Goal: Task Accomplishment & Management: Manage account settings

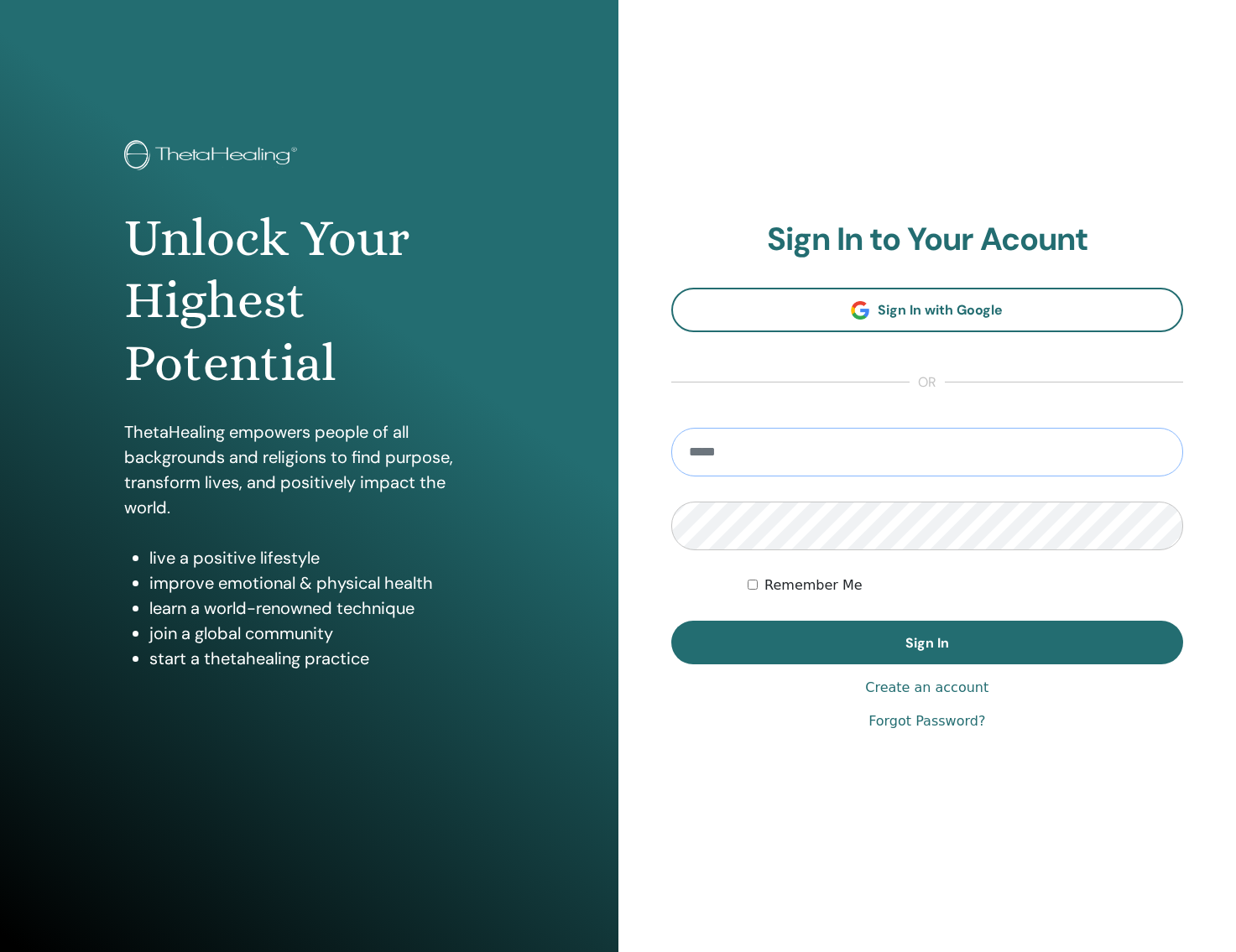
type input "**********"
click at [927, 642] on button "Sign In" at bounding box center [928, 642] width 513 height 43
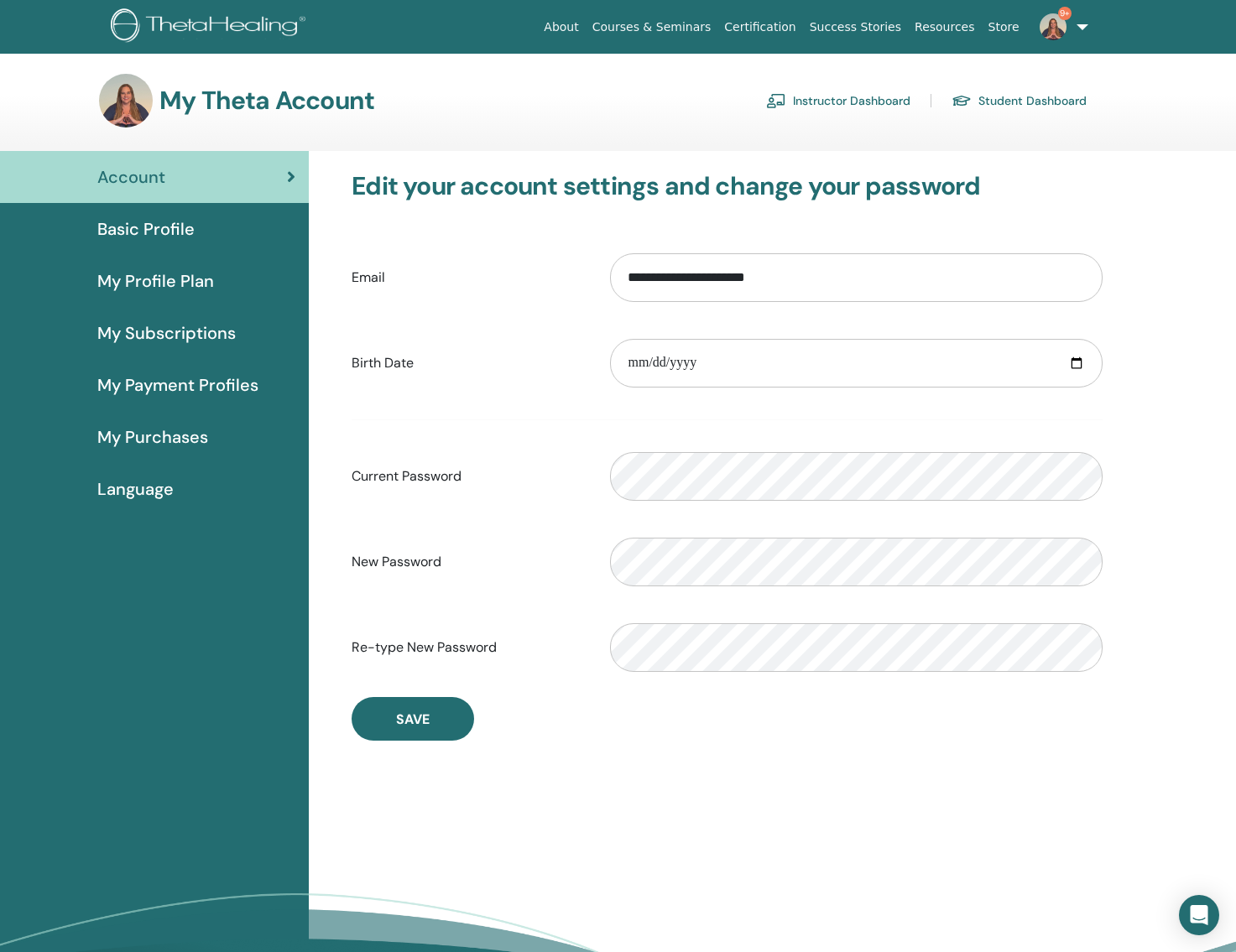
click at [841, 85] on div "My Theta Account Instructor Dashboard Student Dashboard" at bounding box center [593, 100] width 988 height 54
click at [842, 103] on link "Instructor Dashboard" at bounding box center [838, 101] width 144 height 27
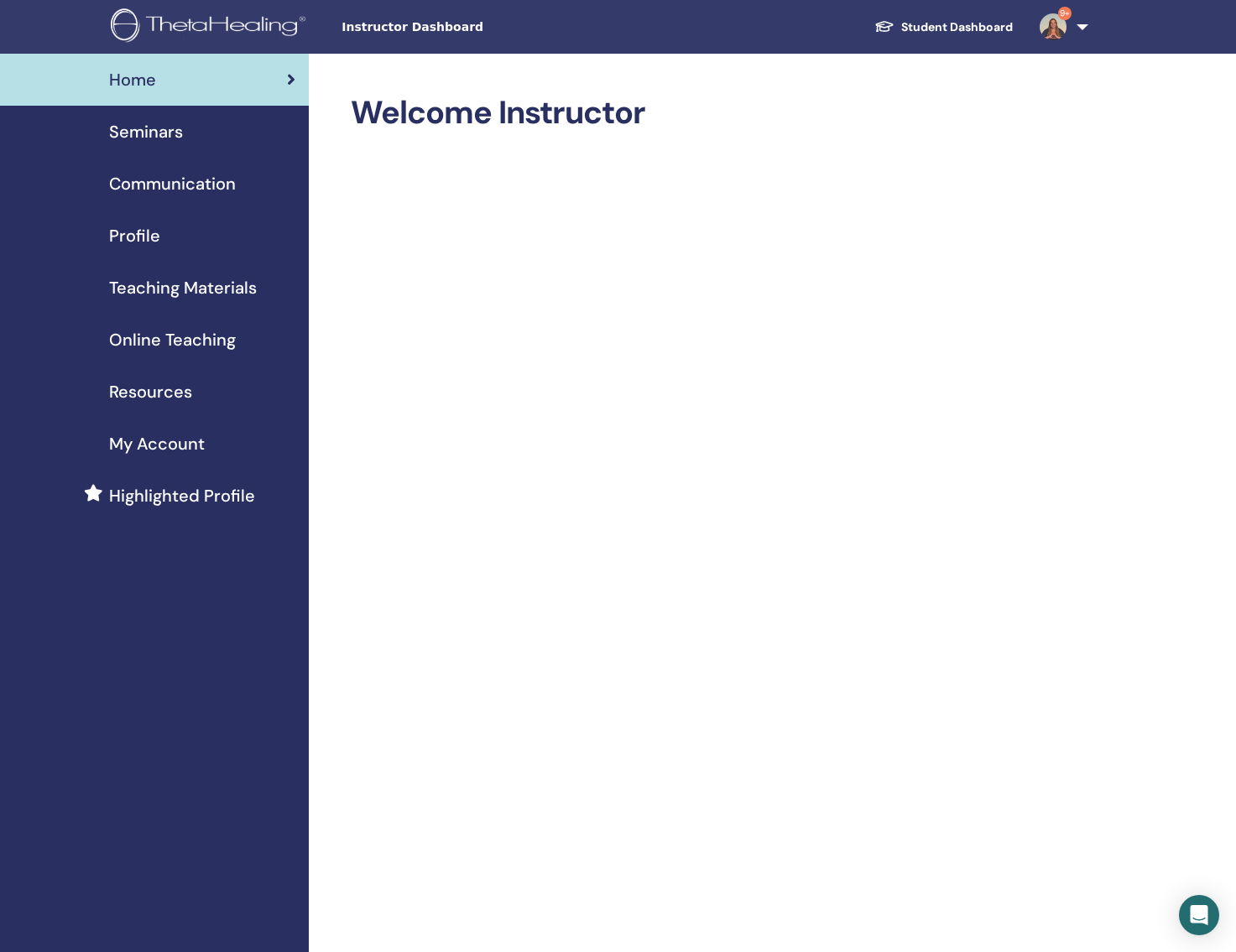
click at [166, 296] on span "Teaching Materials" at bounding box center [183, 288] width 148 height 25
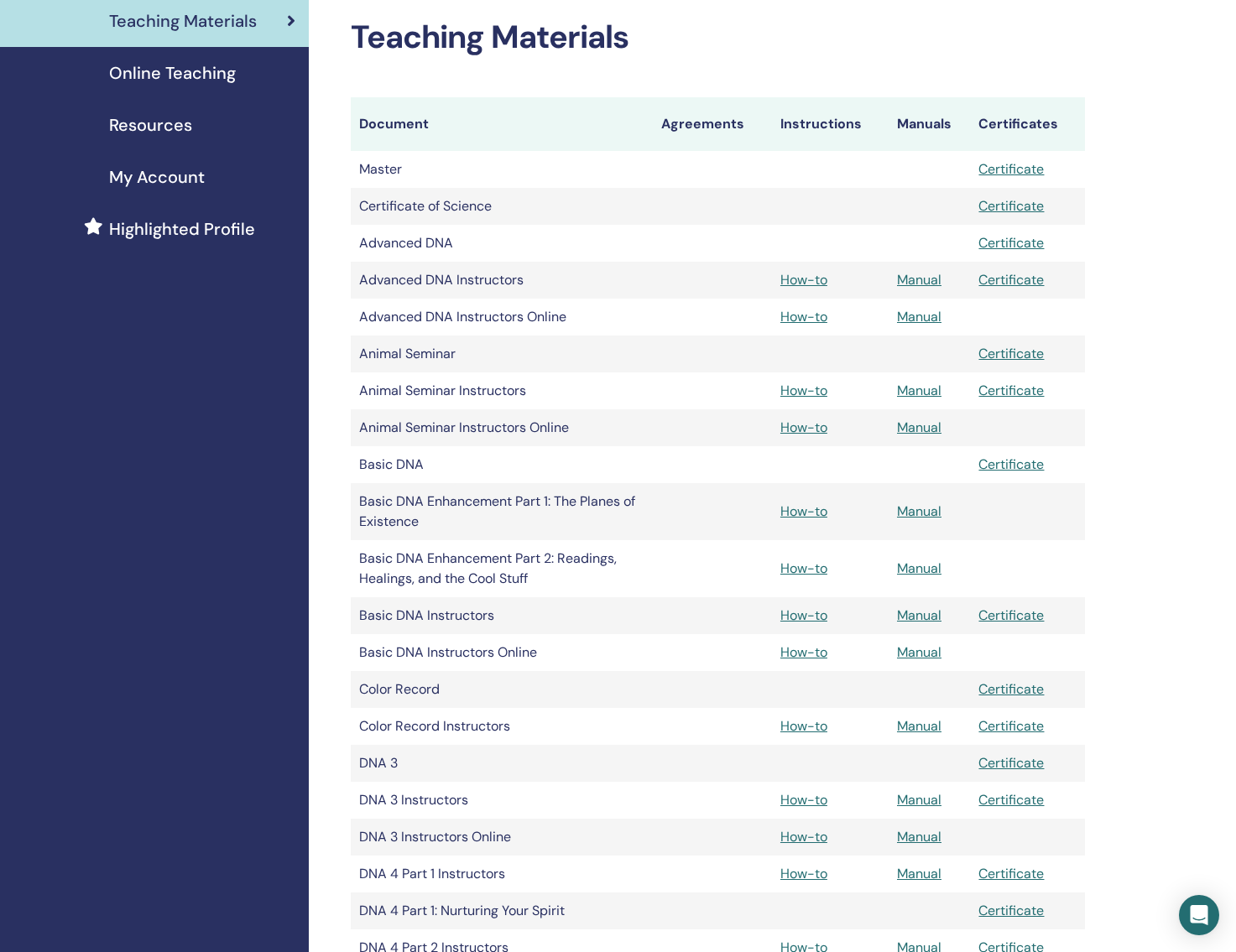
scroll to position [274, 0]
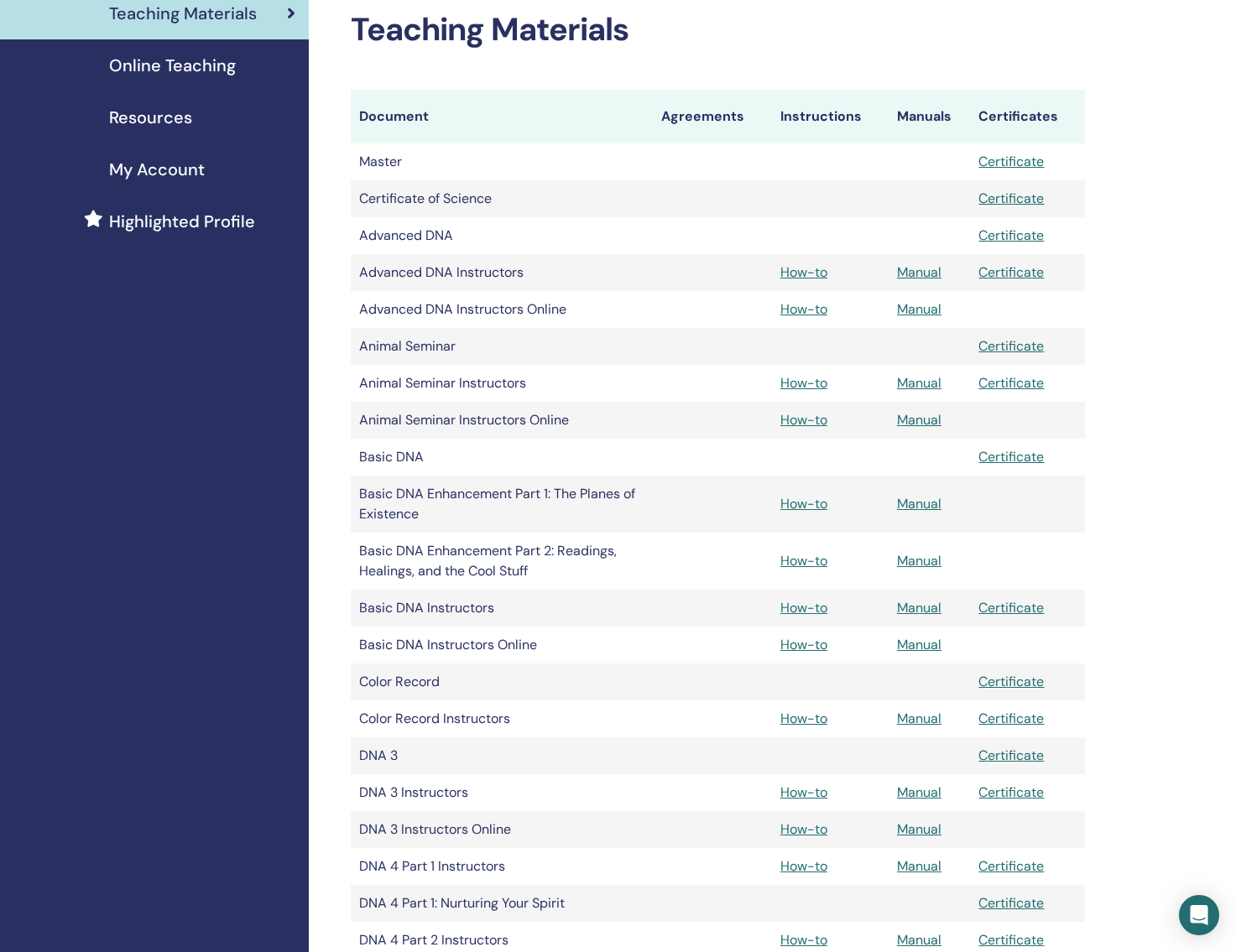
click at [802, 272] on link "How-to" at bounding box center [804, 272] width 47 height 18
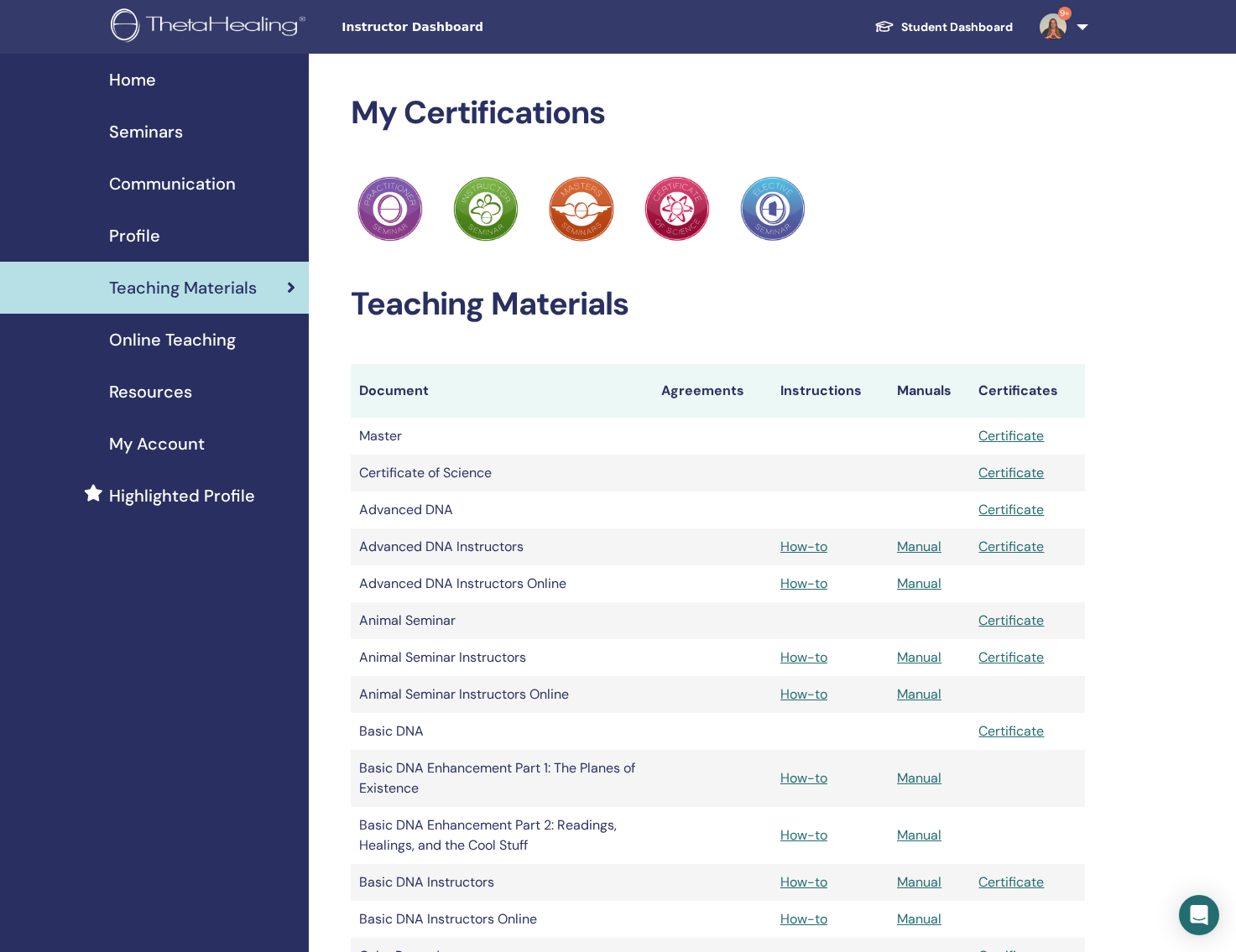
scroll to position [274, 0]
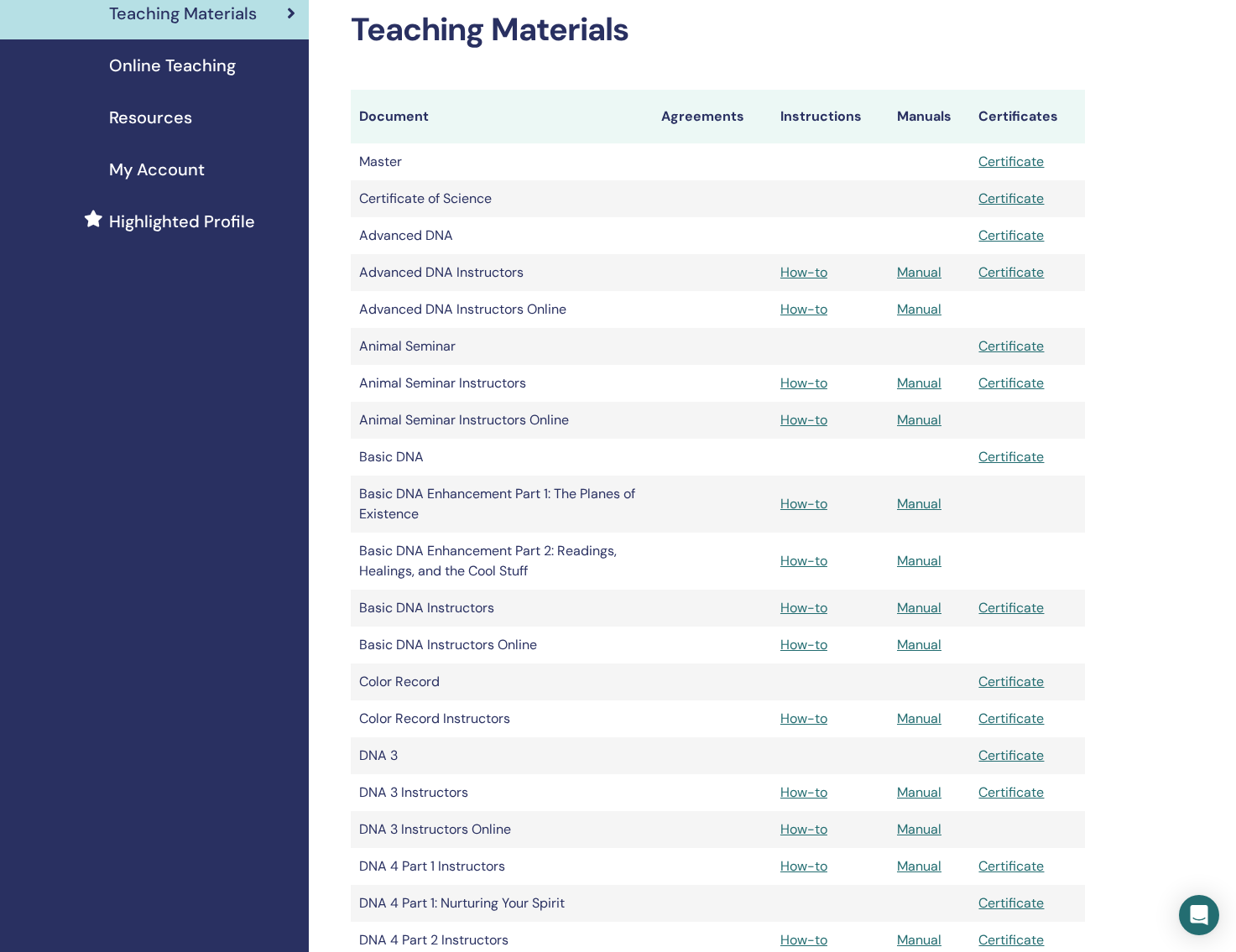
click at [798, 307] on link "How-to" at bounding box center [804, 309] width 47 height 18
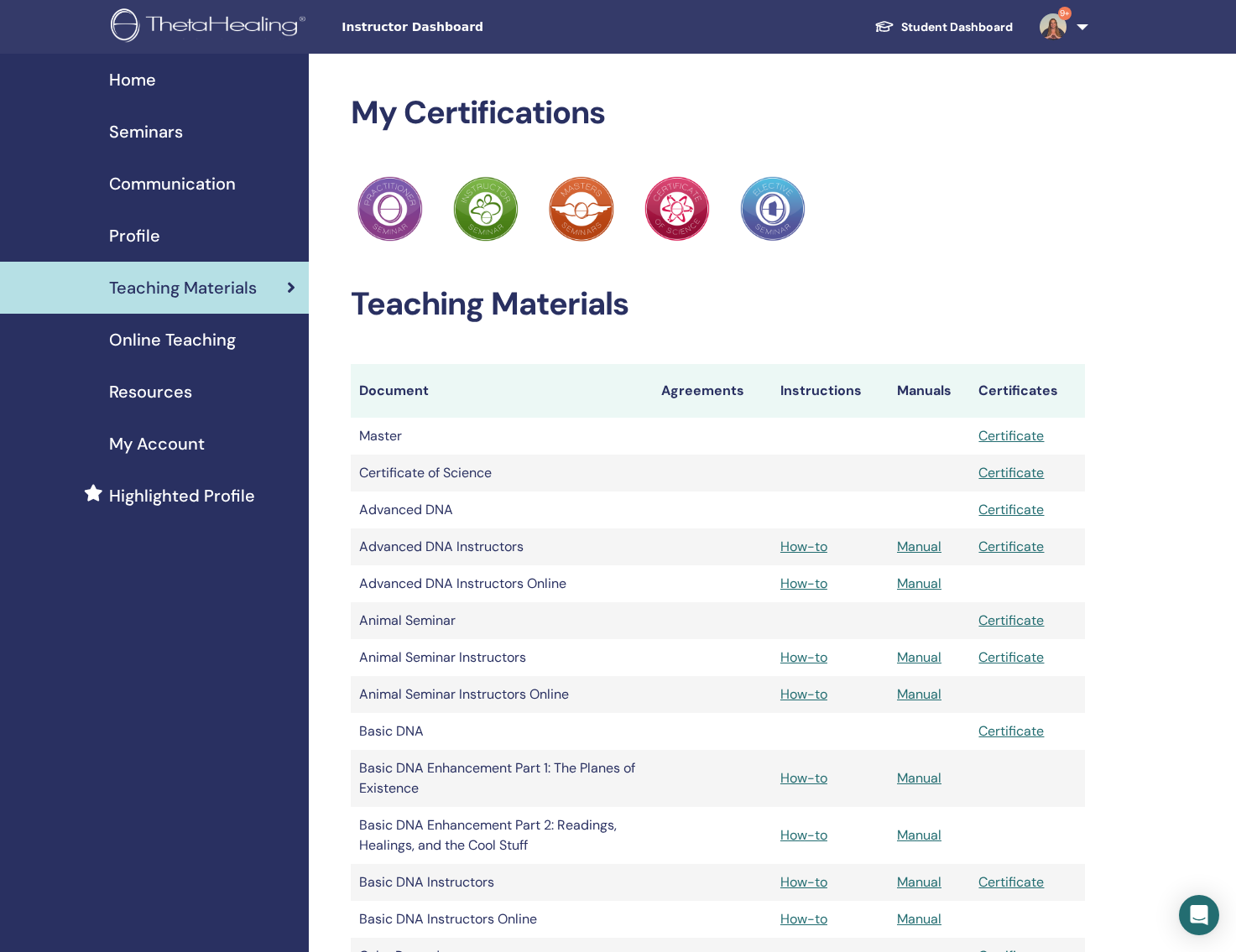
scroll to position [274, 0]
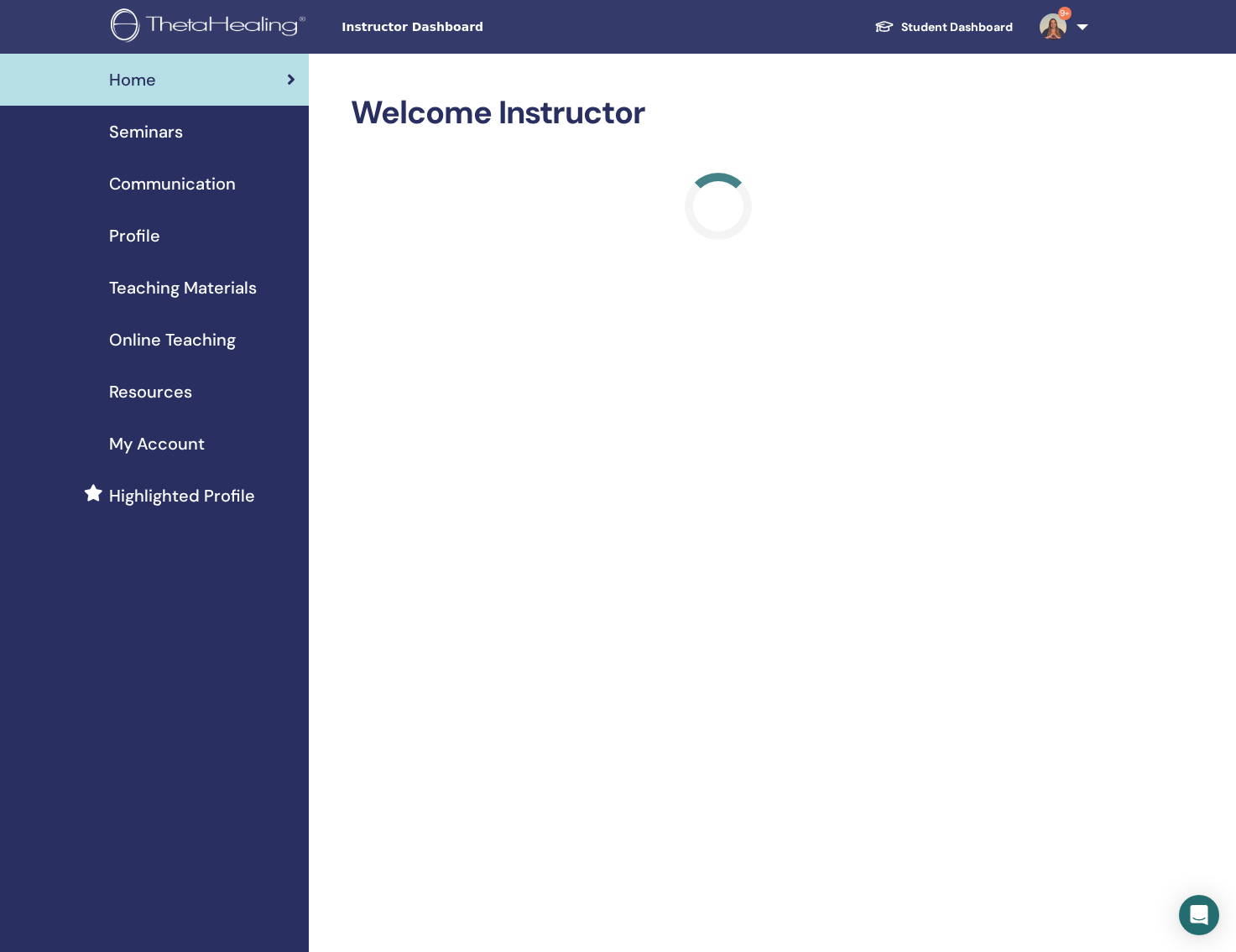
click at [152, 139] on span "Seminars" at bounding box center [145, 132] width 74 height 25
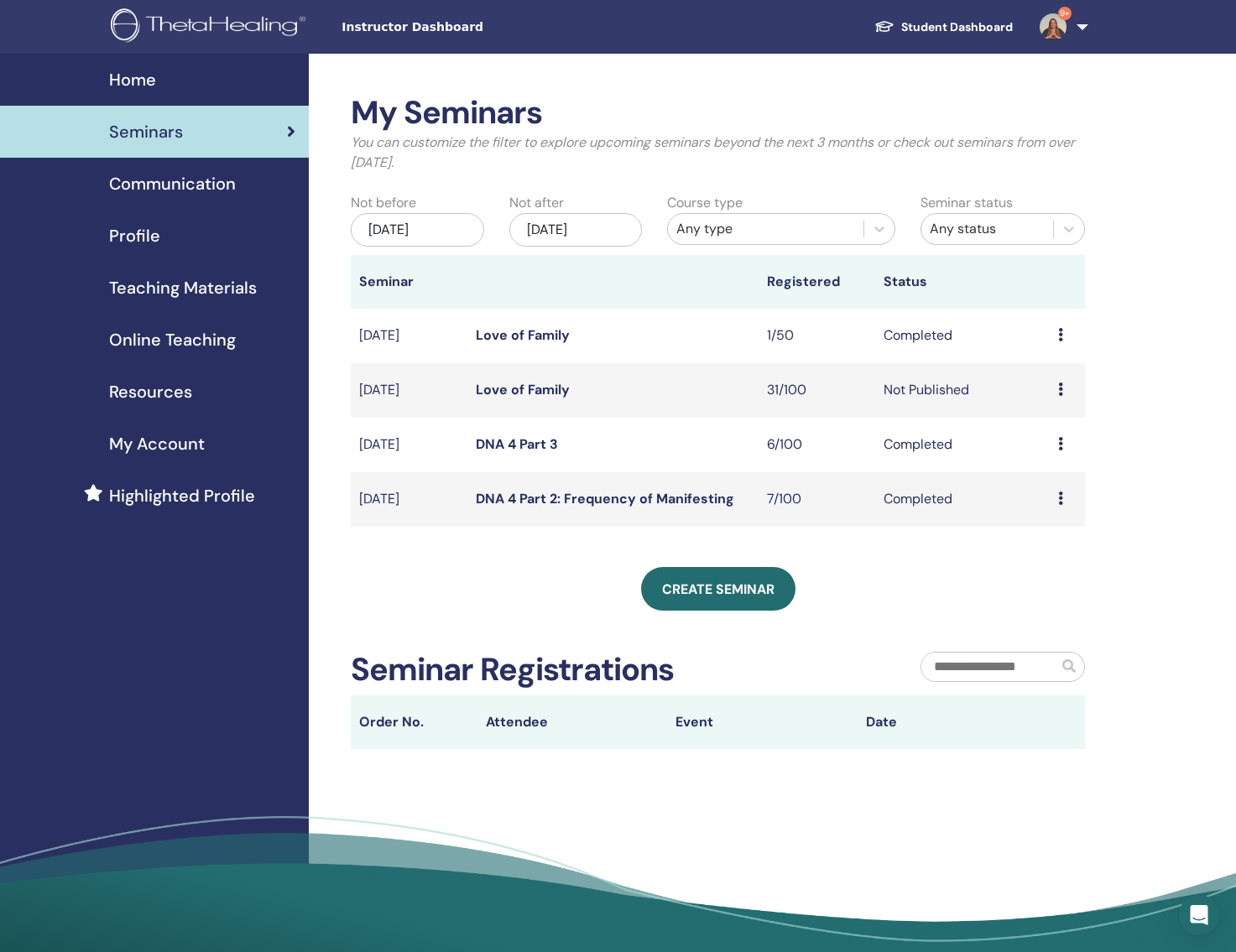
click at [143, 79] on span "Home" at bounding box center [132, 80] width 47 height 25
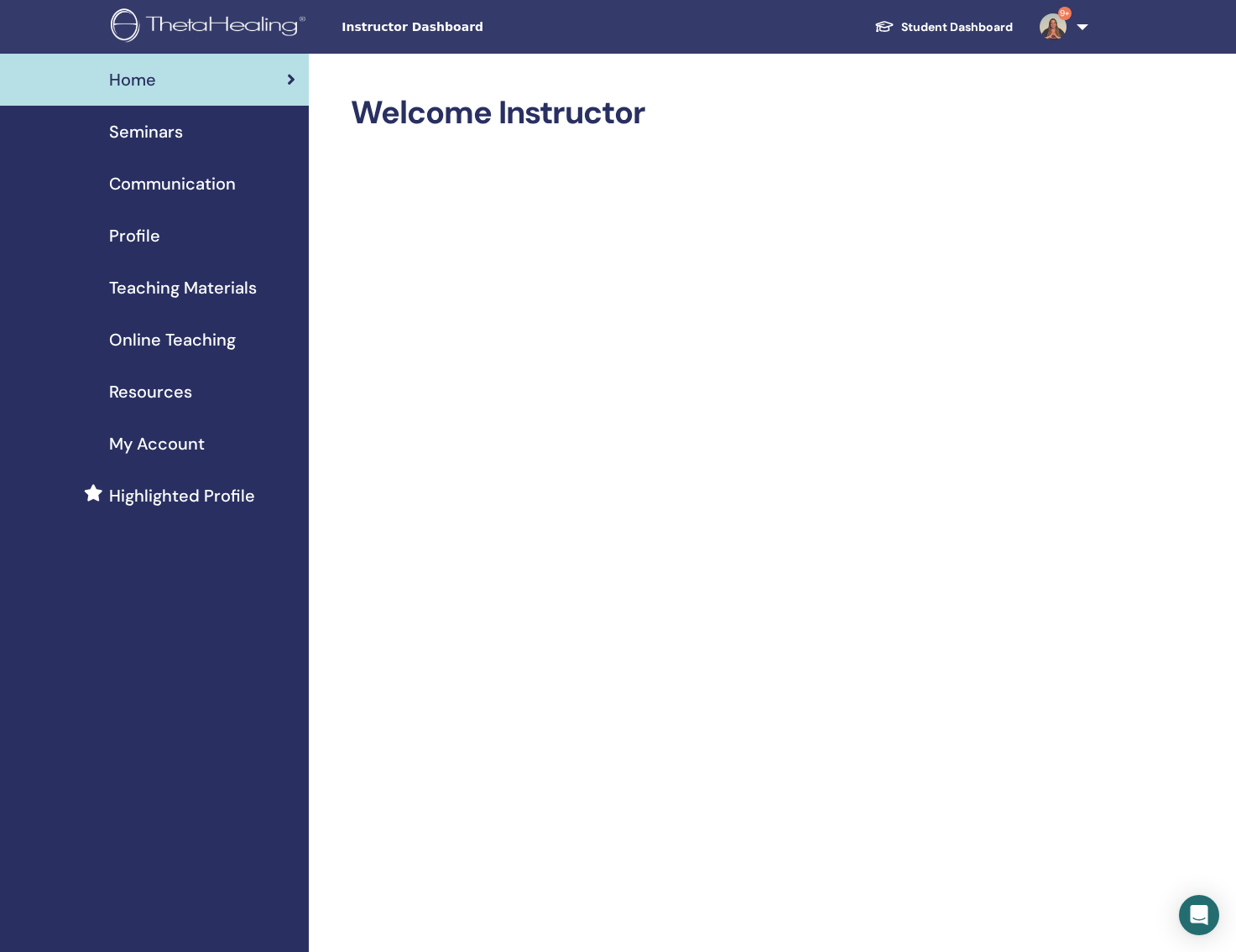
click at [1084, 26] on link "9+" at bounding box center [1060, 26] width 69 height 54
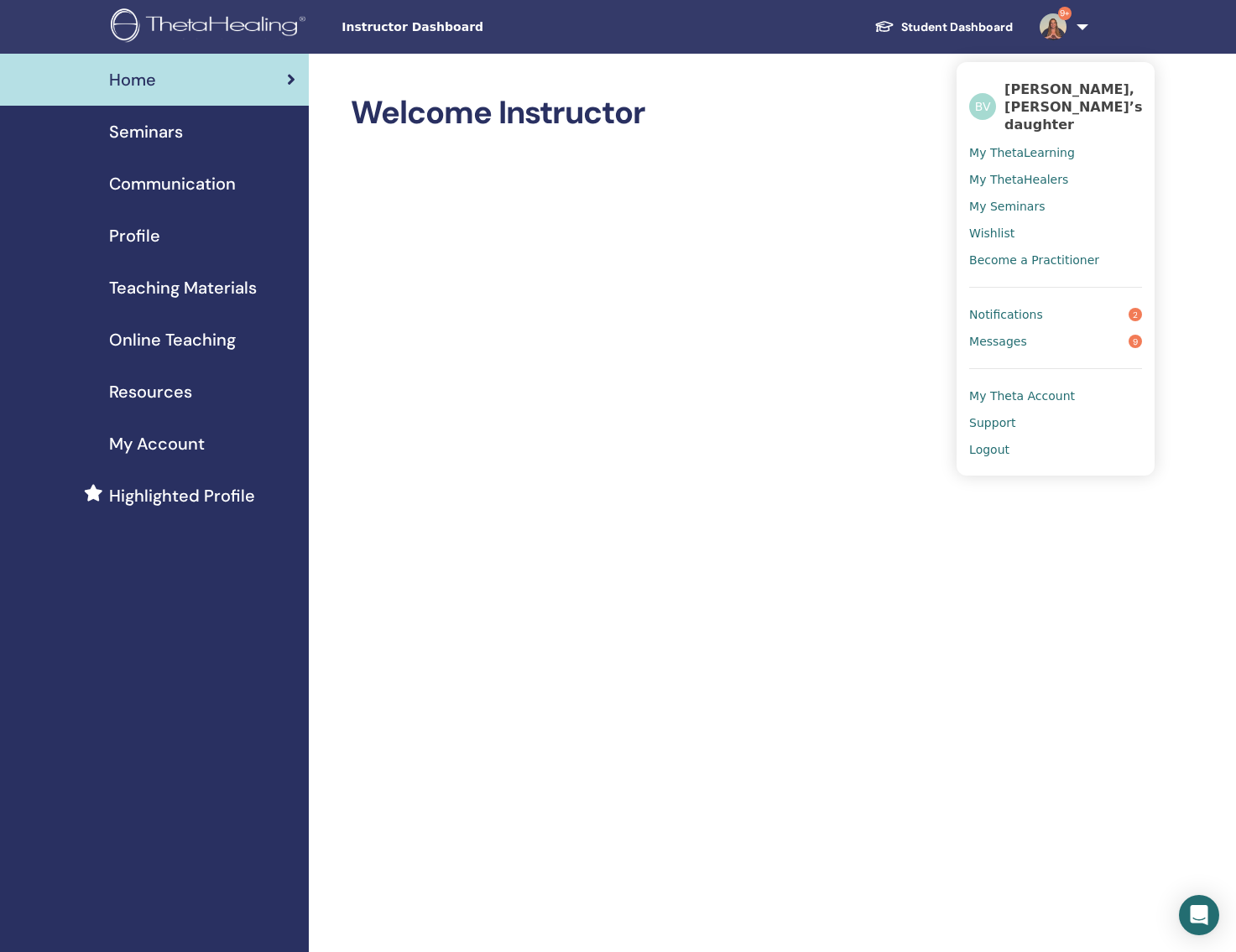
click at [1037, 388] on span "My Theta Account" at bounding box center [1022, 396] width 105 height 15
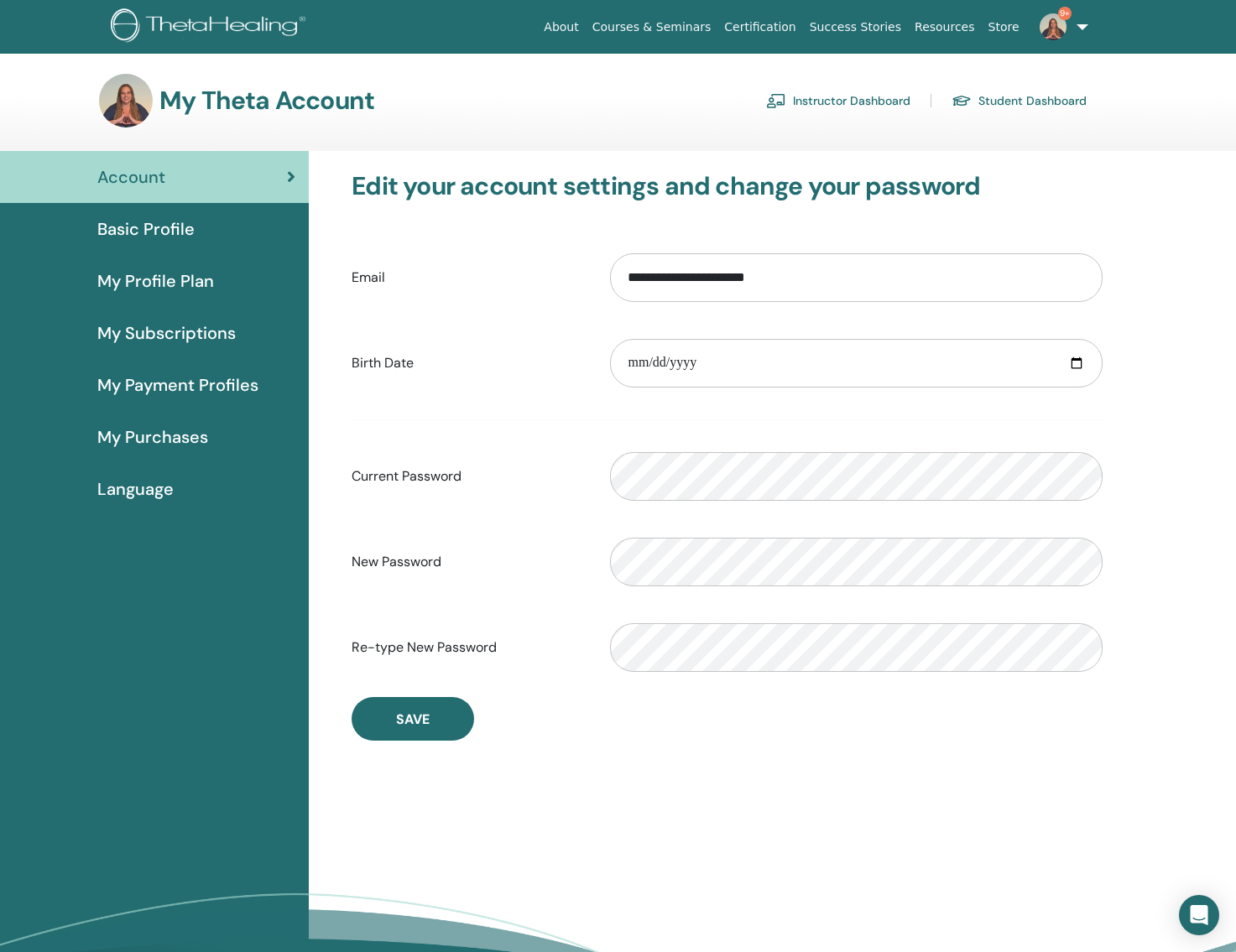
scroll to position [2, 0]
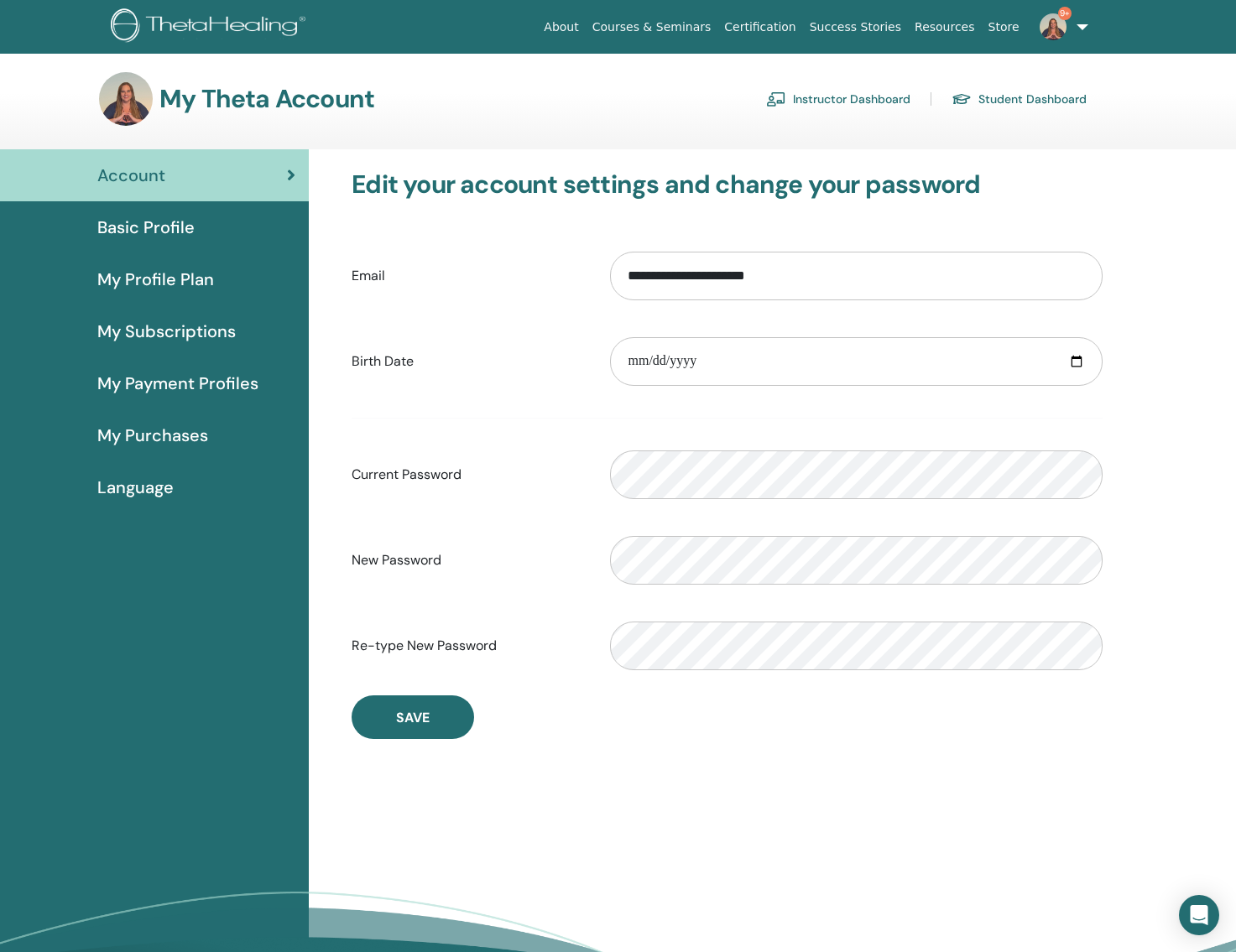
click at [196, 231] on div "Basic Profile" at bounding box center [155, 228] width 282 height 25
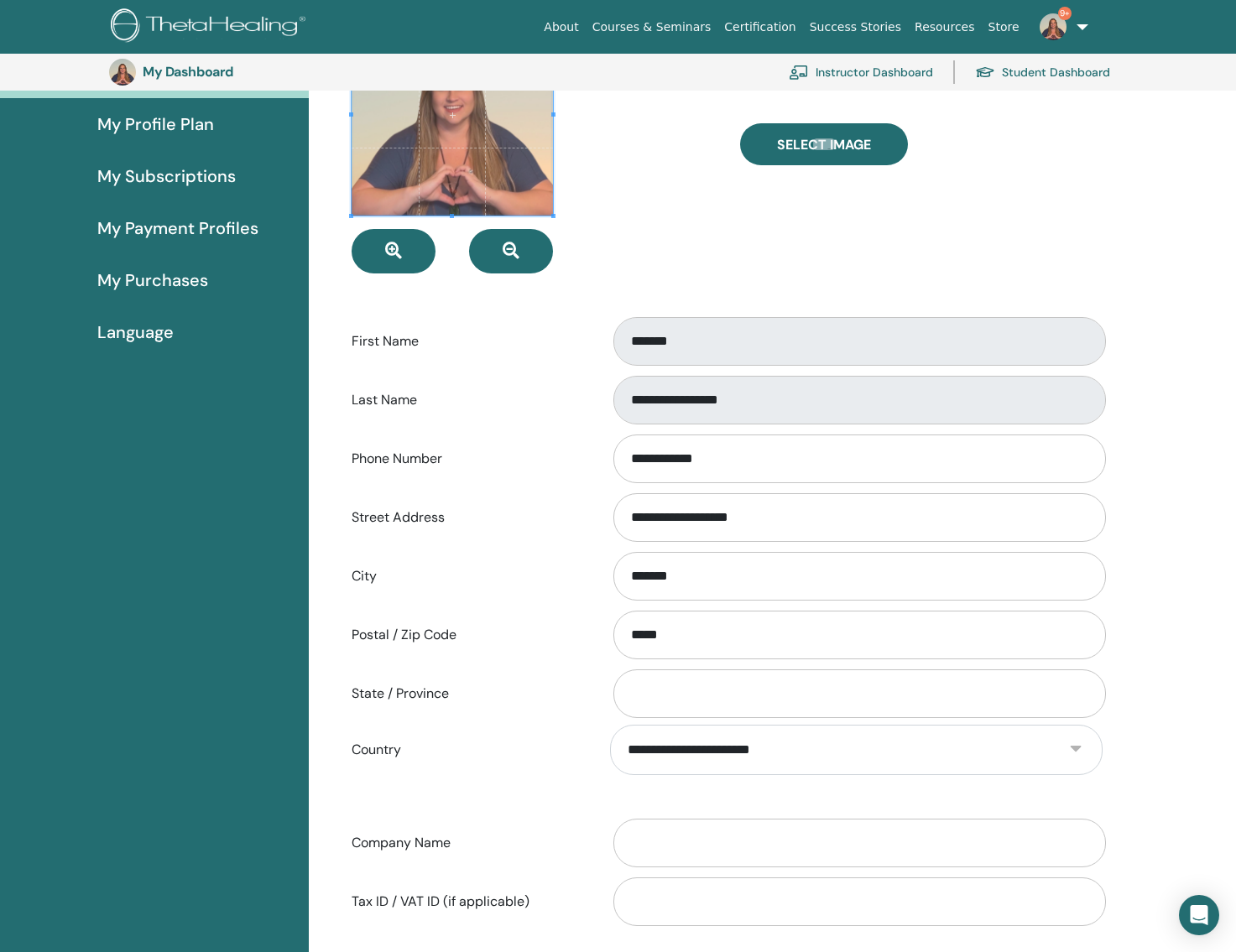
scroll to position [194, 0]
click at [198, 290] on span "My Purchases" at bounding box center [153, 280] width 110 height 25
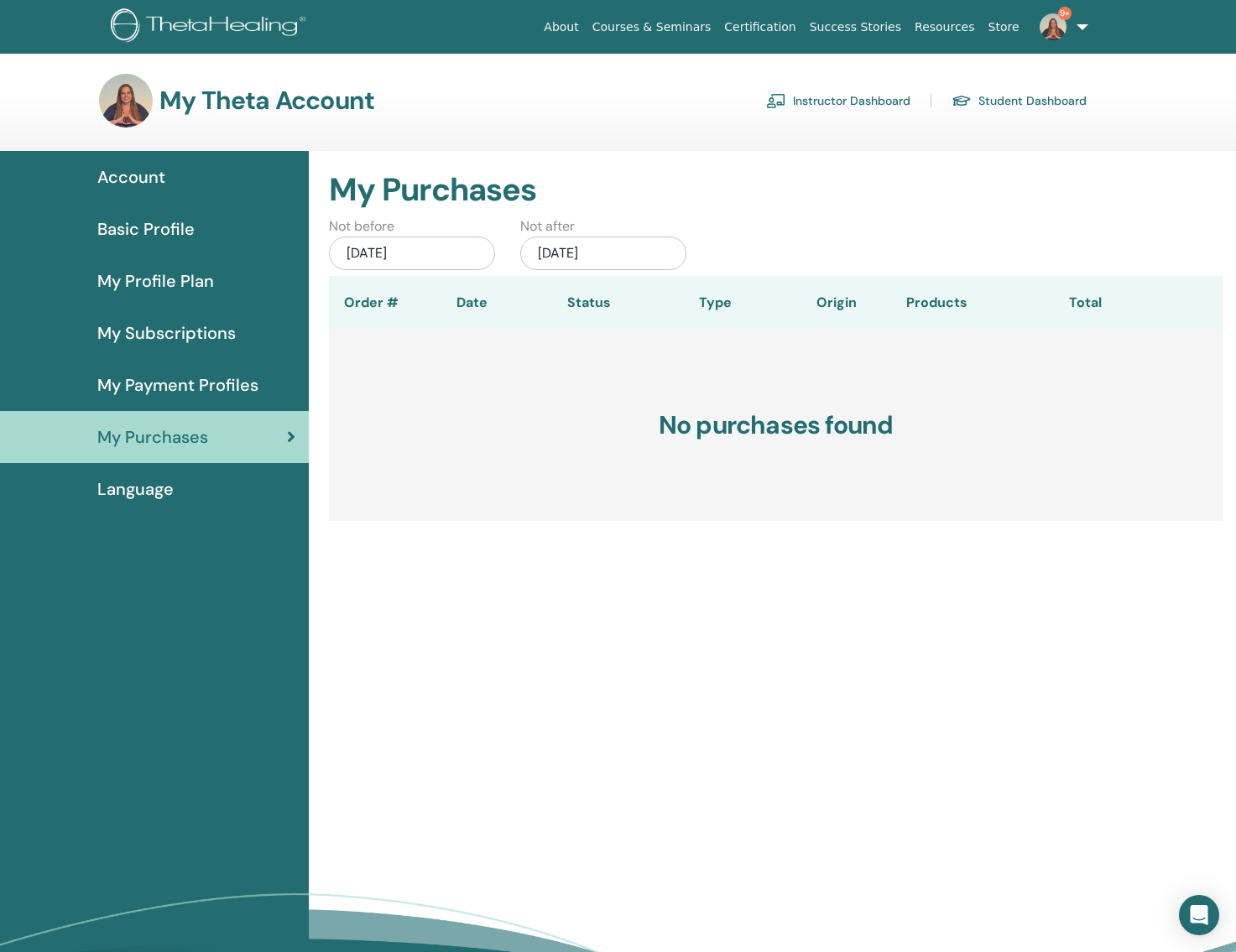
click at [176, 387] on span "My Payment Profiles" at bounding box center [178, 386] width 161 height 25
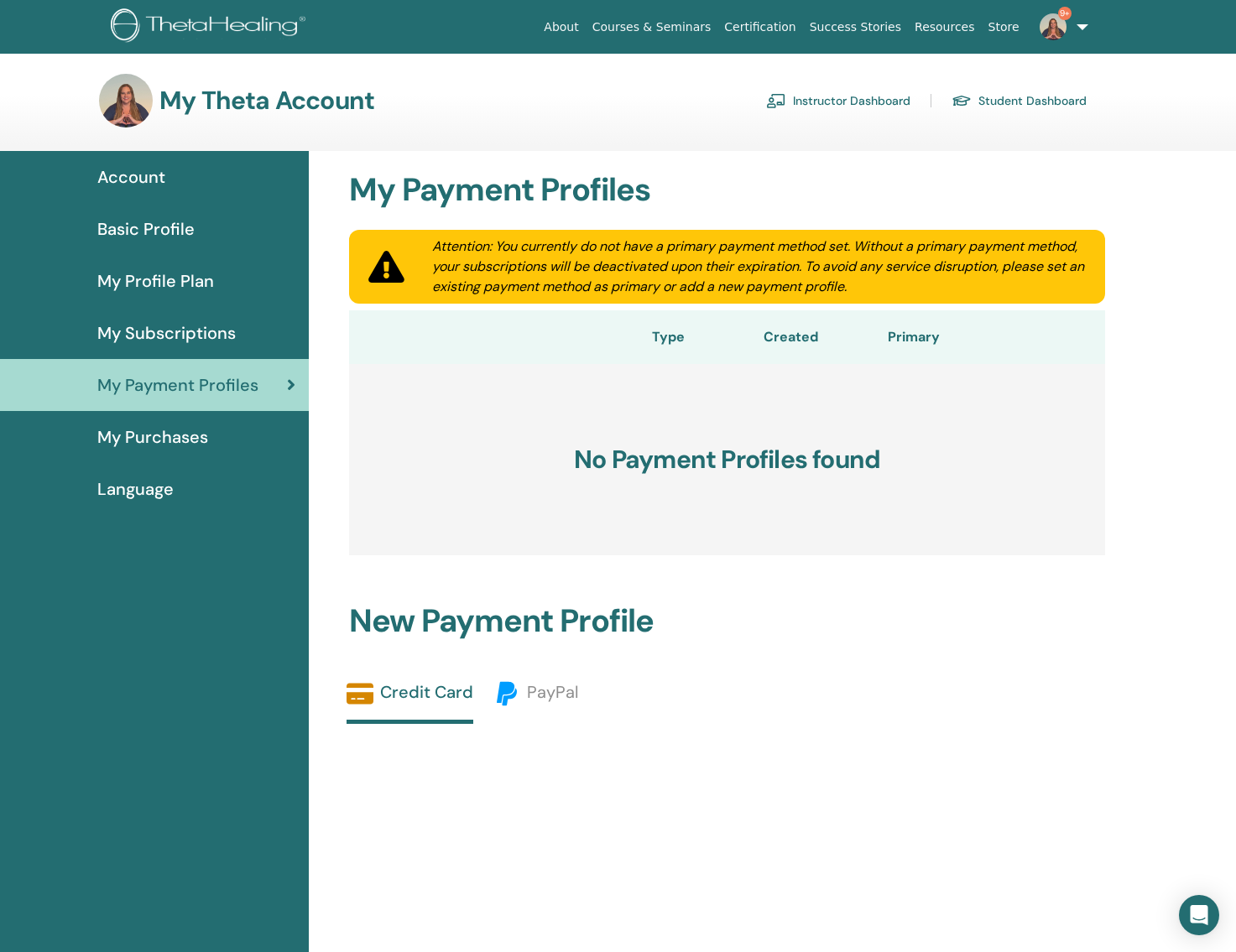
click at [188, 440] on span "My Purchases" at bounding box center [153, 437] width 110 height 25
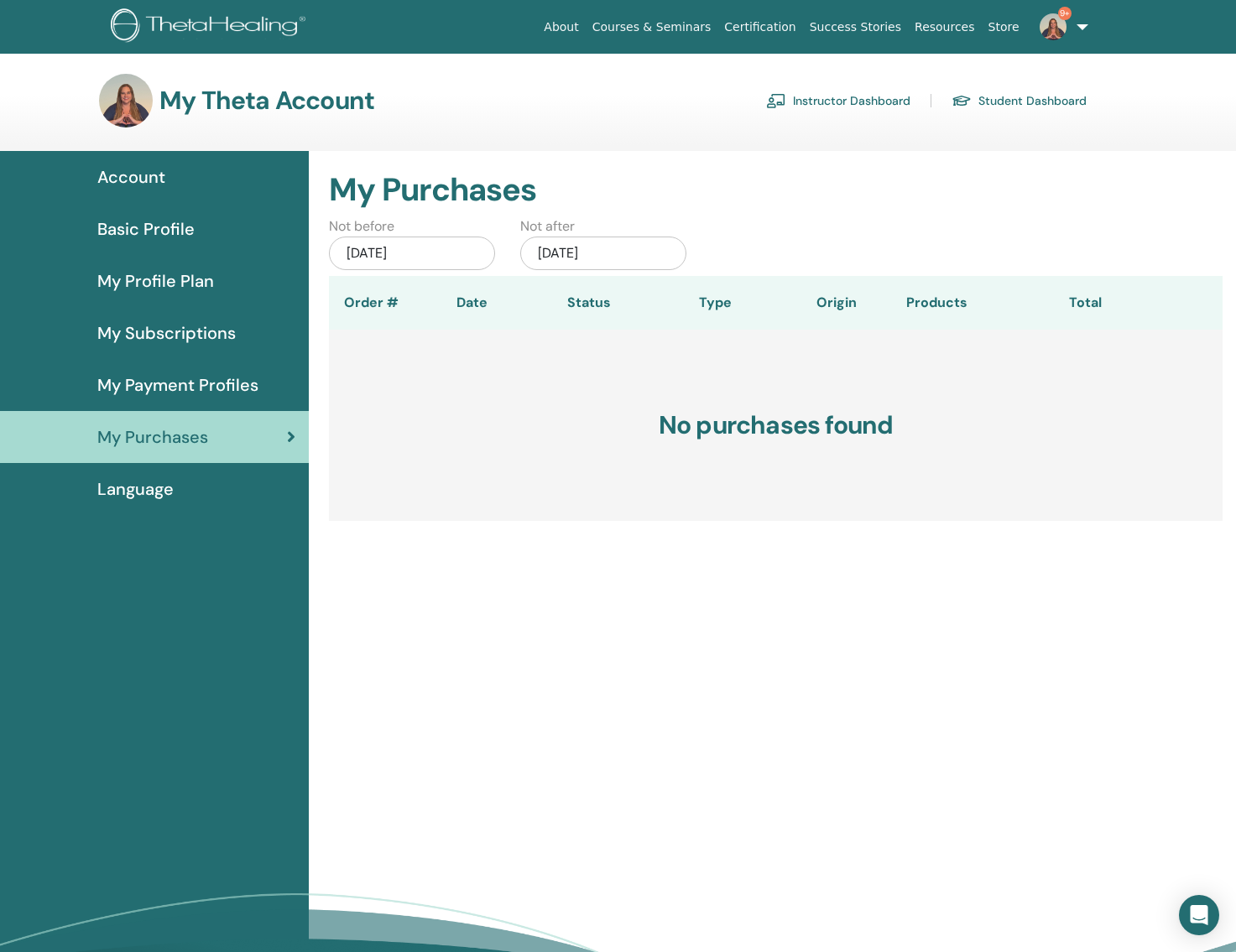
click at [156, 334] on span "My Subscriptions" at bounding box center [166, 333] width 138 height 25
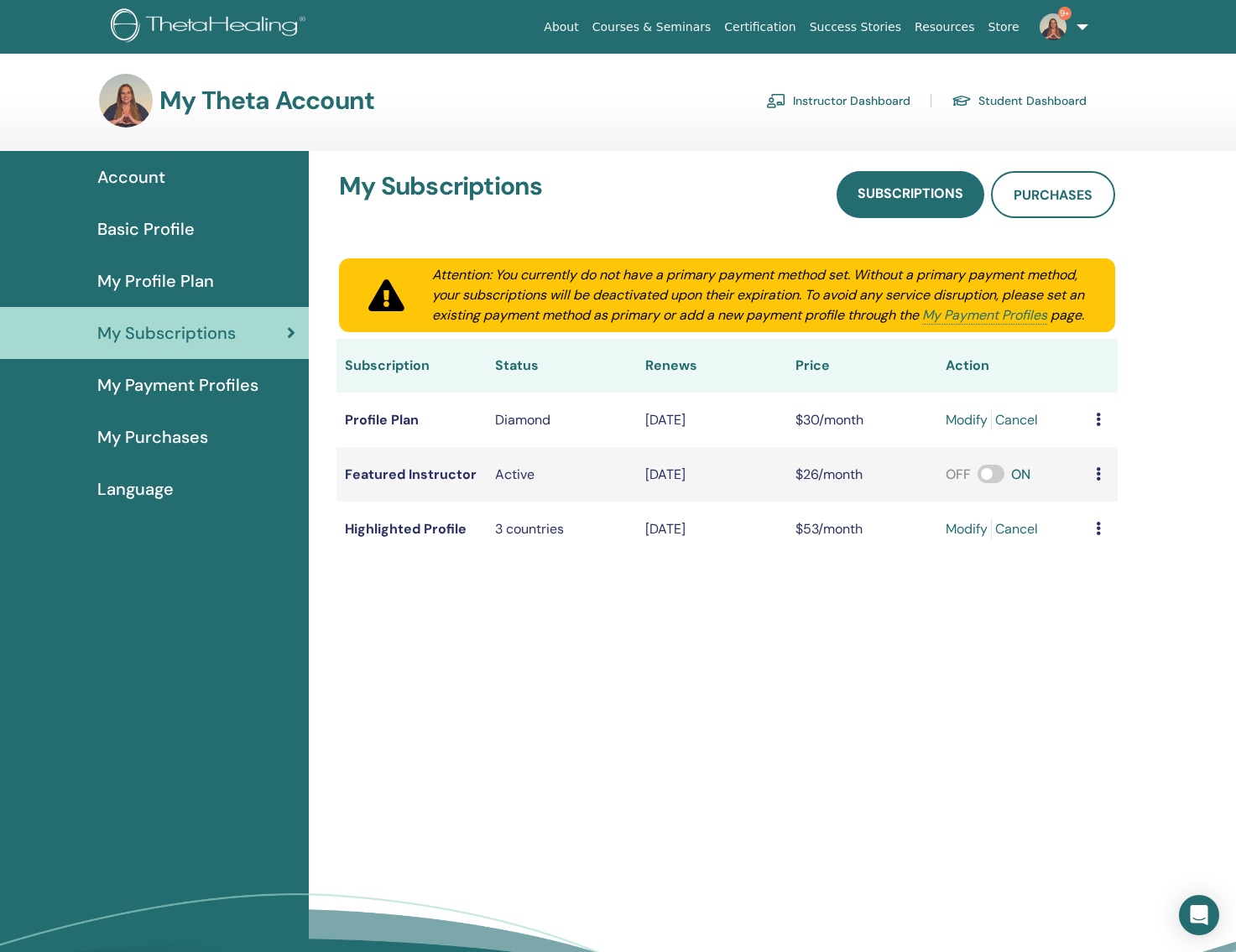
click at [190, 442] on span "My Purchases" at bounding box center [153, 437] width 110 height 25
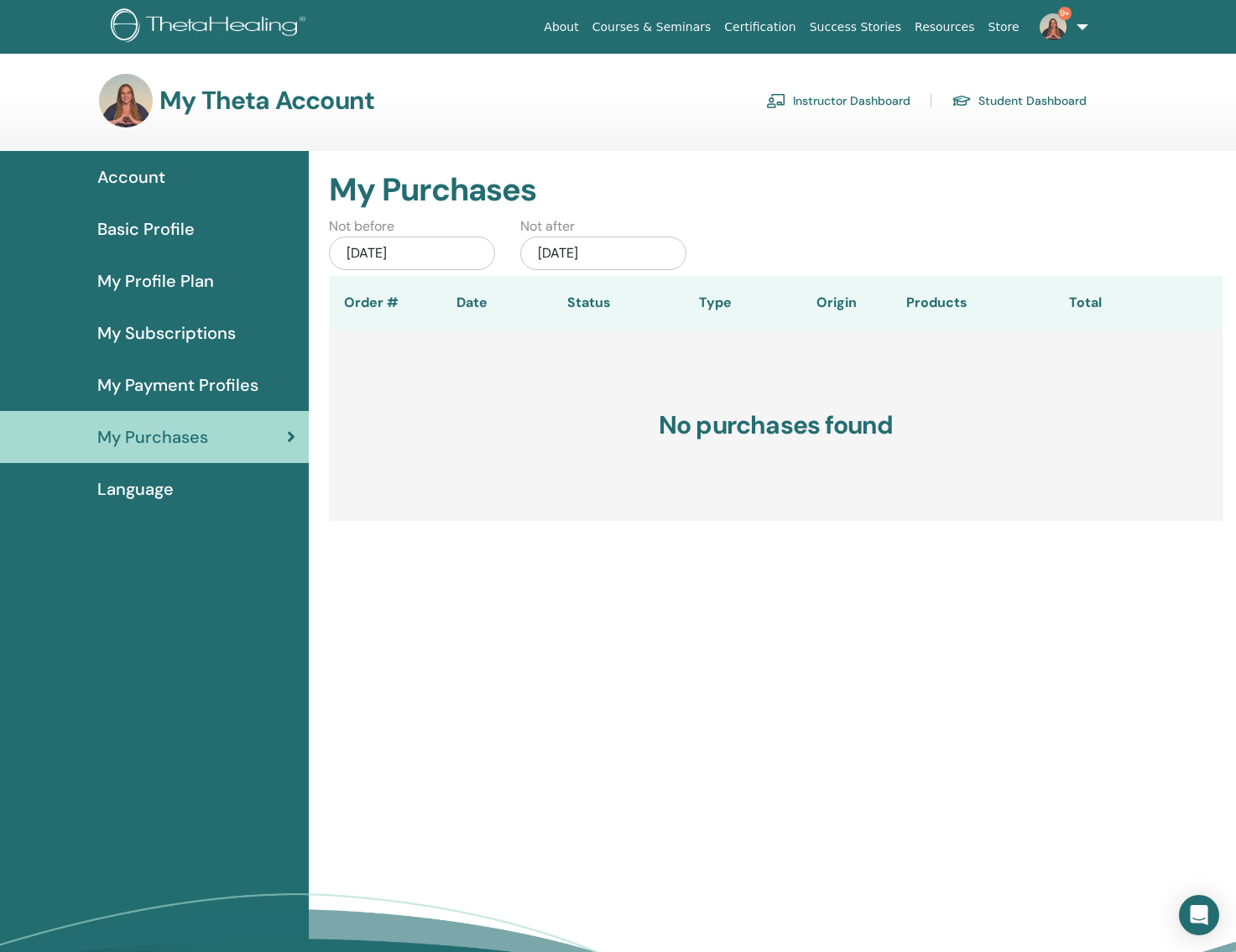
click at [145, 340] on span "My Subscriptions" at bounding box center [166, 333] width 138 height 25
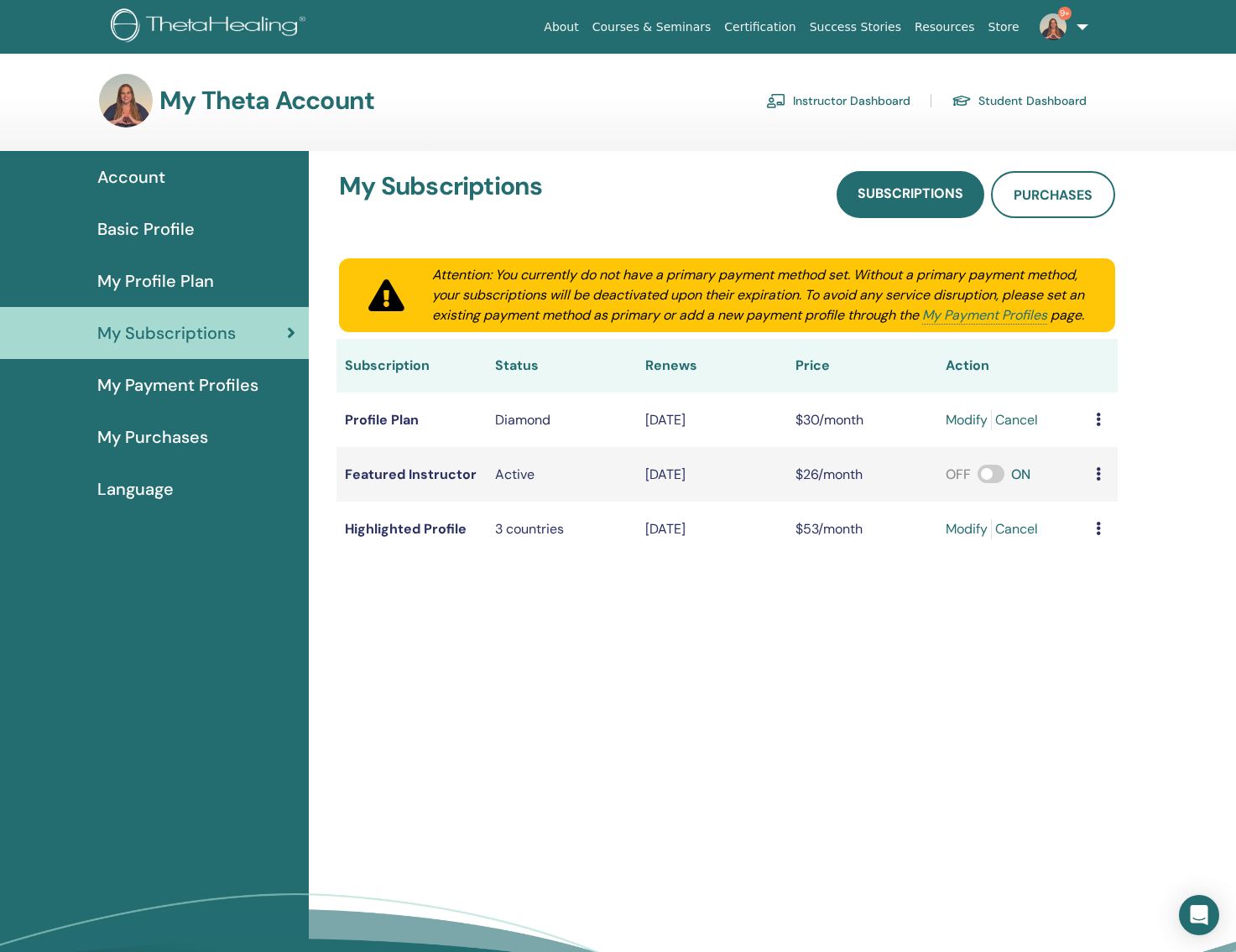
click at [1096, 535] on icon at bounding box center [1098, 529] width 5 height 14
drag, startPoint x: 950, startPoint y: 623, endPoint x: 584, endPoint y: 593, distance: 367.2
click at [948, 623] on div "My Subscriptions Subscriptions Purchases Attention: You currently do not have a…" at bounding box center [773, 606] width 928 height 910
click at [172, 389] on span "My Payment Profiles" at bounding box center [178, 386] width 161 height 25
